Goal: Find specific page/section: Find specific page/section

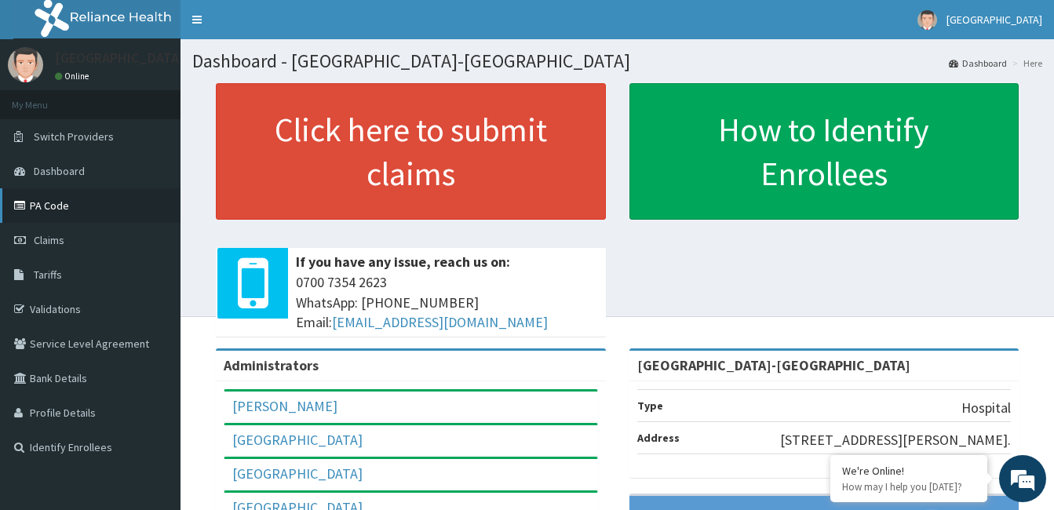
click at [95, 210] on link "PA Code" at bounding box center [90, 205] width 180 height 35
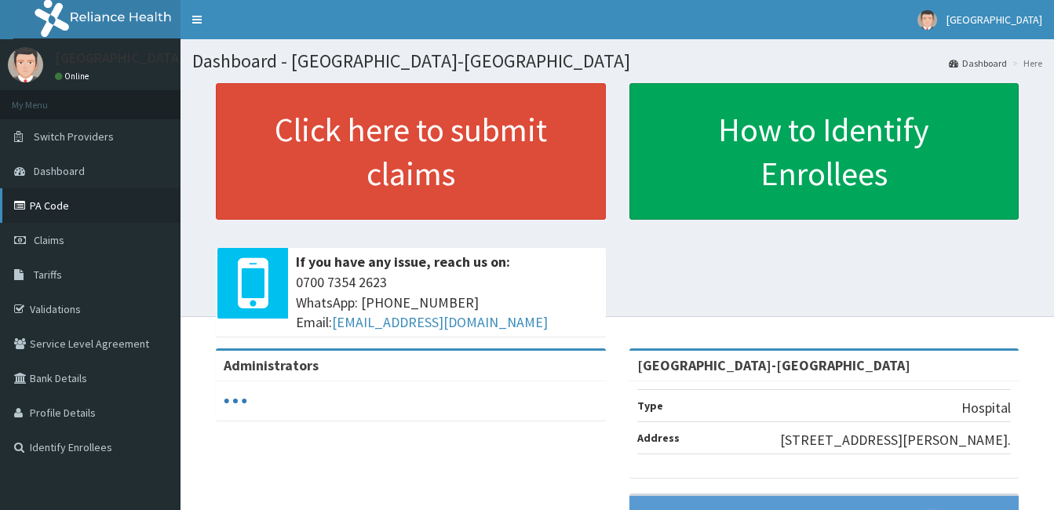
click at [103, 209] on link "PA Code" at bounding box center [90, 205] width 180 height 35
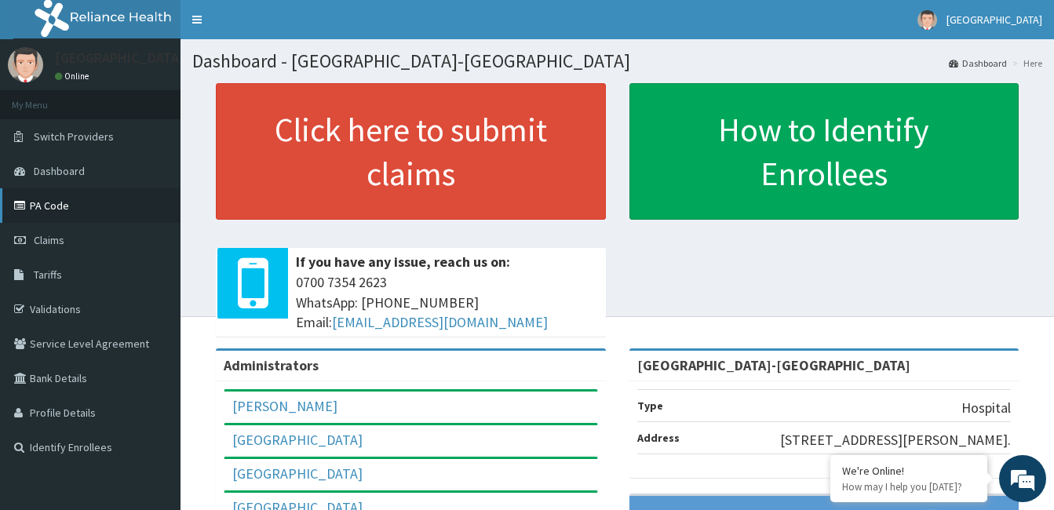
click at [107, 214] on link "PA Code" at bounding box center [90, 205] width 180 height 35
